Goal: Task Accomplishment & Management: Use online tool/utility

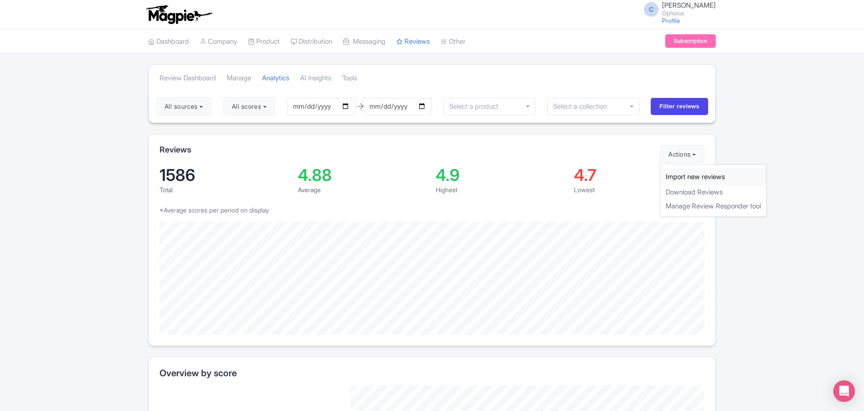
click at [673, 177] on link "Import new reviews" at bounding box center [713, 177] width 106 height 18
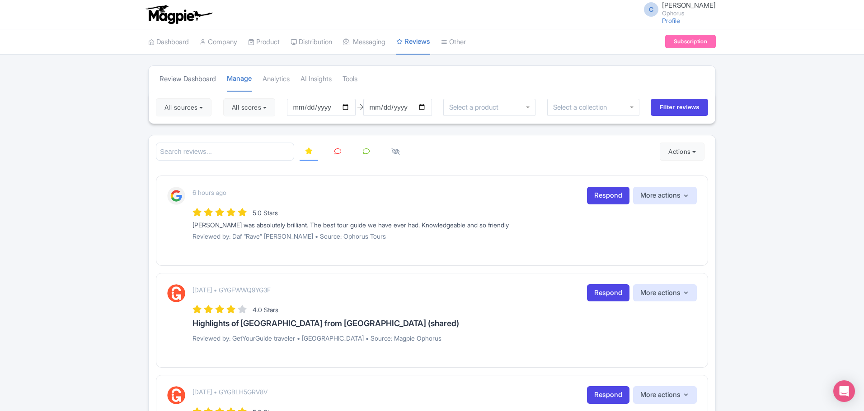
click at [201, 76] on link "Review Dashboard" at bounding box center [187, 79] width 56 height 25
